Goal: Task Accomplishment & Management: Manage account settings

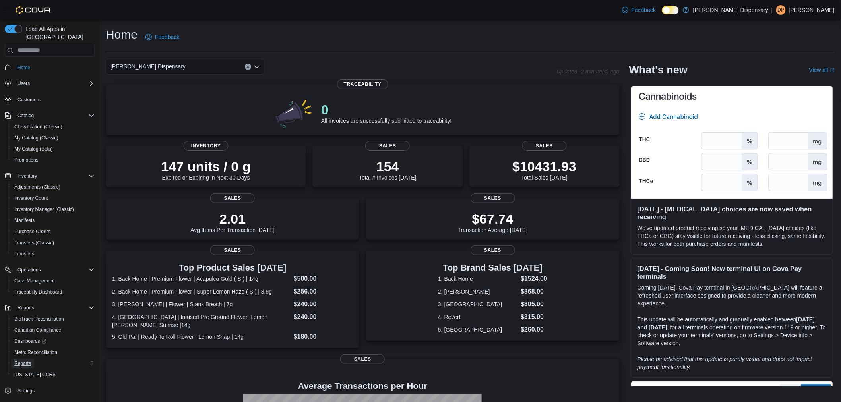
click at [21, 360] on span "Reports" at bounding box center [22, 363] width 17 height 6
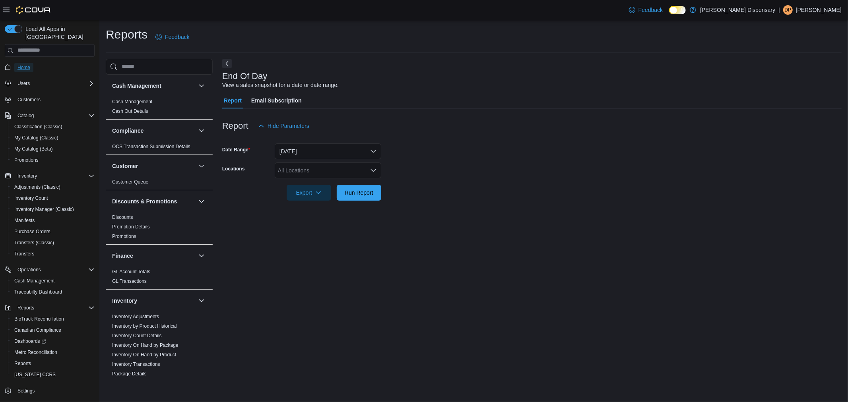
click at [25, 64] on span "Home" at bounding box center [23, 67] width 13 height 6
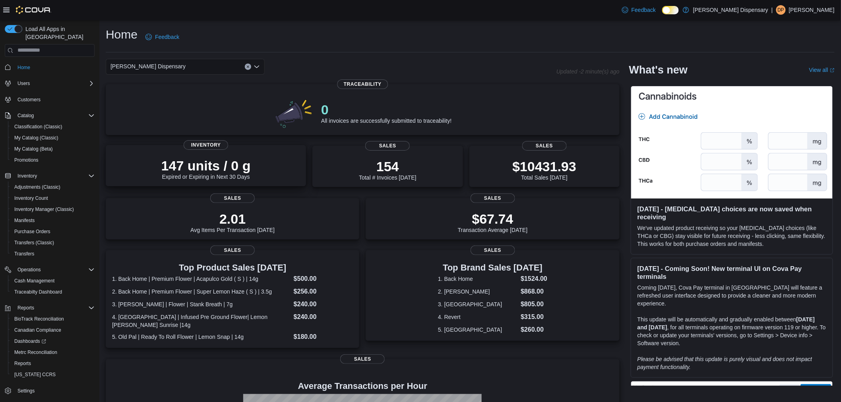
click at [232, 174] on p "147 units / 0 g" at bounding box center [205, 166] width 89 height 16
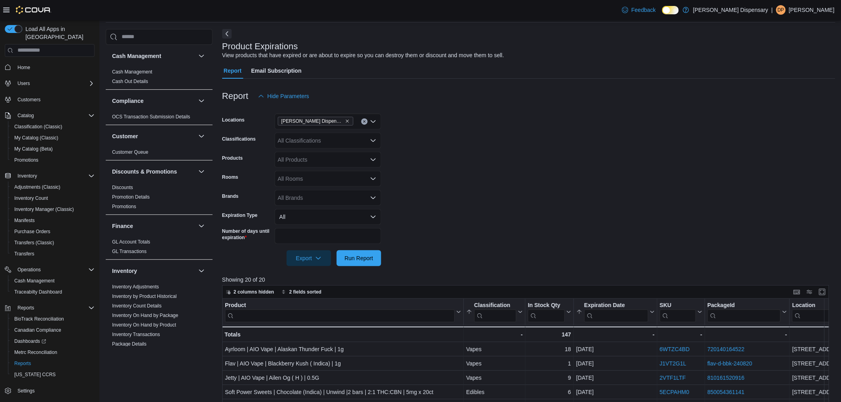
scroll to position [132, 0]
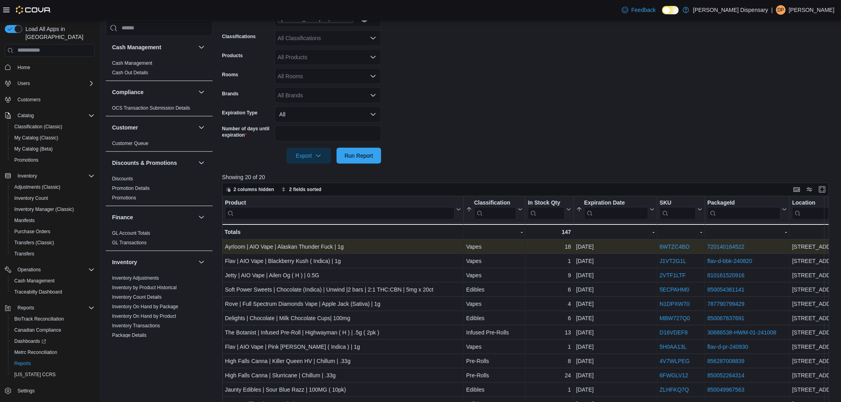
click at [727, 245] on link "720140164522" at bounding box center [725, 247] width 37 height 6
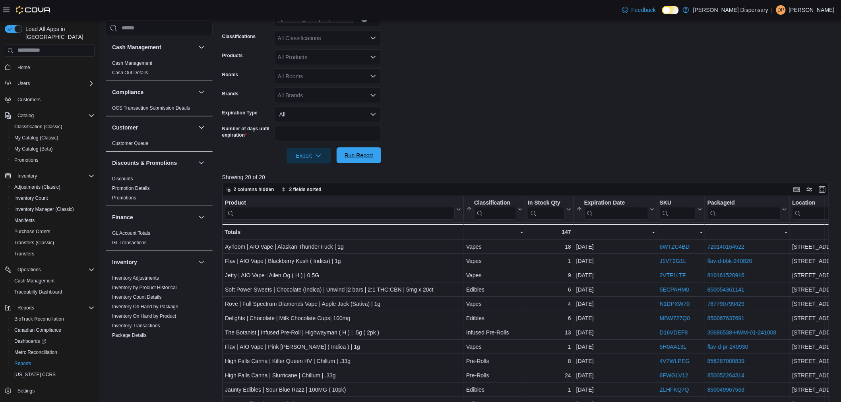
click at [356, 157] on span "Run Report" at bounding box center [358, 155] width 29 height 8
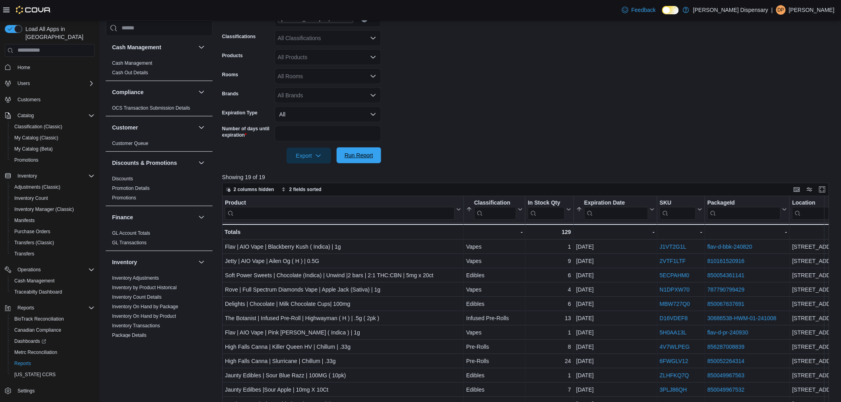
click at [356, 157] on span "Run Report" at bounding box center [358, 155] width 29 height 8
click at [504, 137] on form "Locations Budd's Dispensary Classifications All Classifications Products All Pr…" at bounding box center [528, 83] width 613 height 162
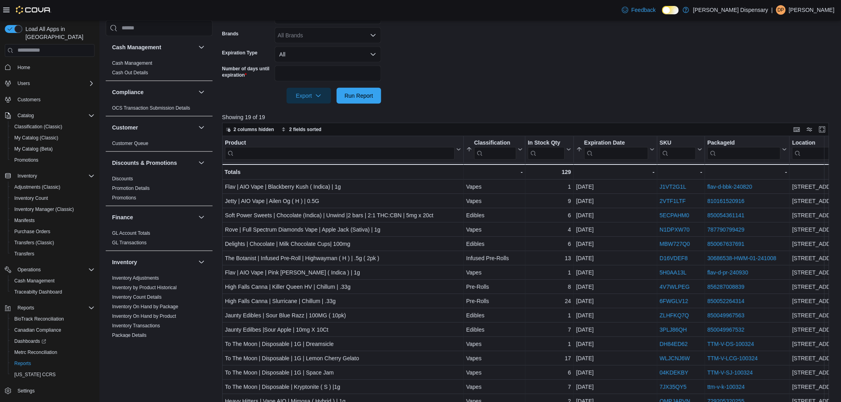
scroll to position [0, 0]
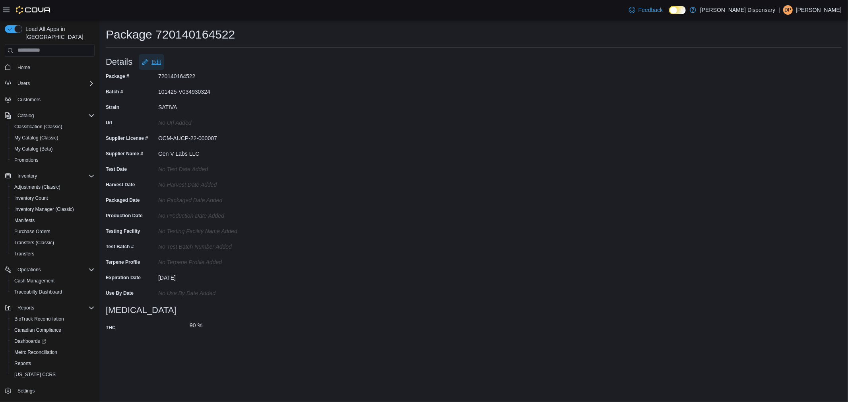
drag, startPoint x: 160, startPoint y: 62, endPoint x: 161, endPoint y: 72, distance: 9.6
click at [160, 60] on span "Edit" at bounding box center [156, 62] width 10 height 8
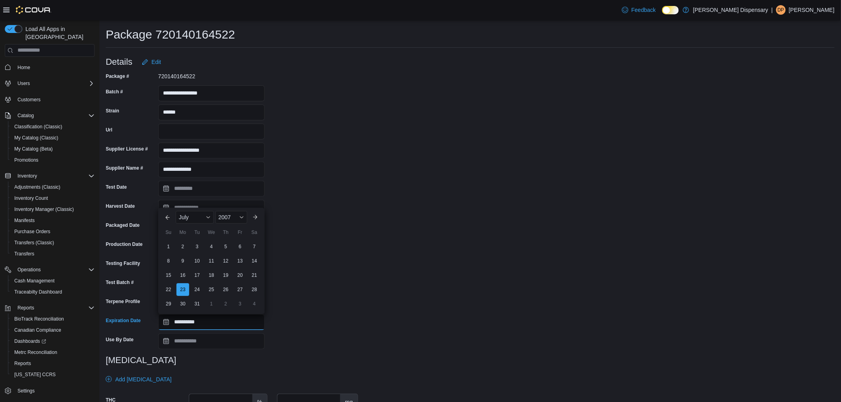
click at [205, 319] on input "**********" at bounding box center [211, 322] width 106 height 16
click at [232, 215] on div "2007" at bounding box center [231, 217] width 32 height 13
click at [237, 325] on input "**********" at bounding box center [211, 322] width 106 height 16
click at [227, 221] on div "2007" at bounding box center [231, 217] width 32 height 13
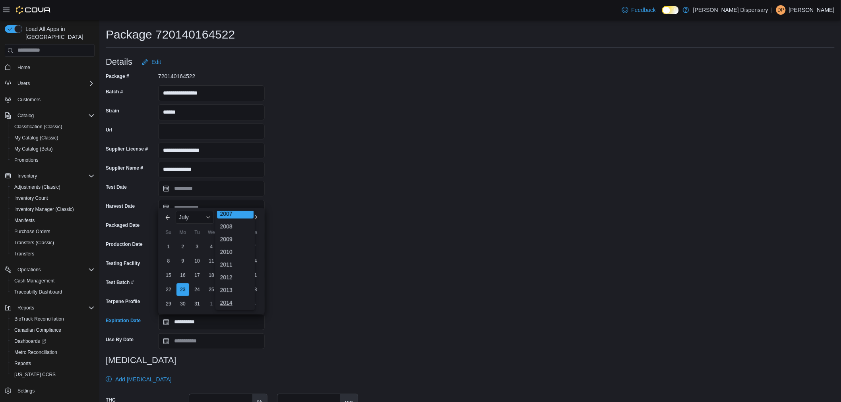
click at [234, 299] on div "2014" at bounding box center [235, 303] width 37 height 10
click at [226, 215] on span "2014" at bounding box center [225, 217] width 12 height 6
click at [235, 300] on div "2021" at bounding box center [235, 303] width 37 height 10
click at [232, 211] on div "2021" at bounding box center [231, 217] width 32 height 13
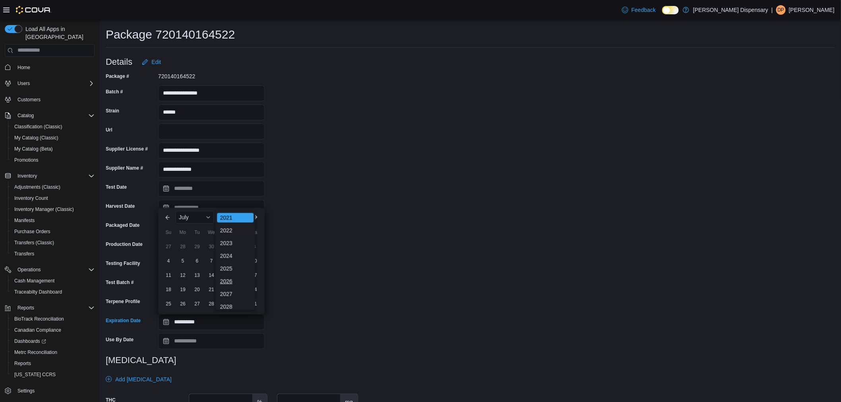
click at [228, 280] on div "2026" at bounding box center [235, 282] width 37 height 10
type input "**********"
click at [352, 309] on div "**********" at bounding box center [232, 262] width 252 height 384
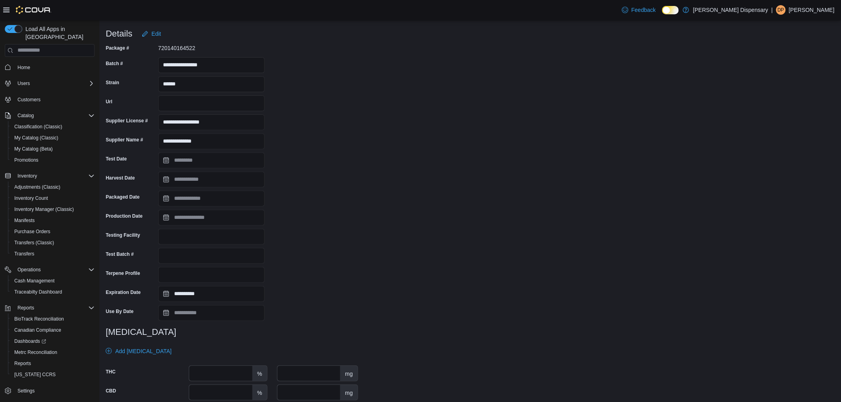
scroll to position [58, 0]
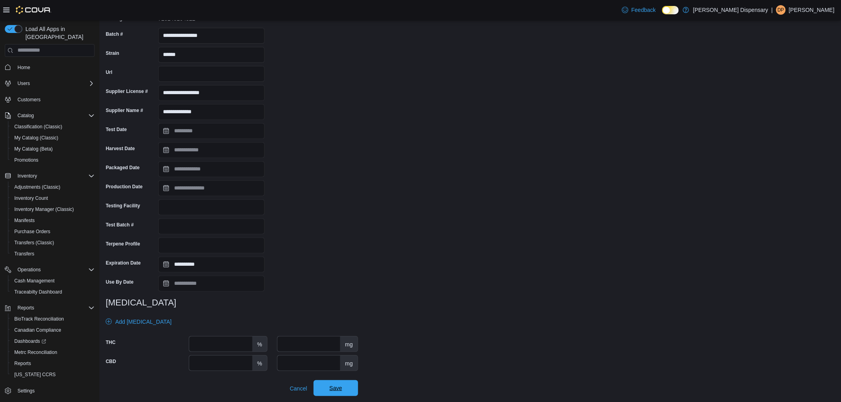
click at [342, 386] on span "Save" at bounding box center [335, 388] width 13 height 8
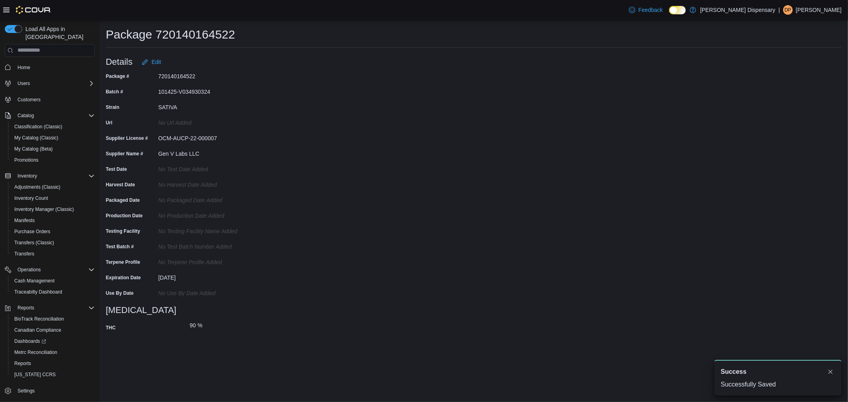
scroll to position [0, 0]
